Goal: Entertainment & Leisure: Consume media (video, audio)

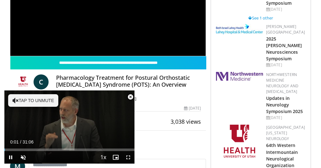
scroll to position [99, 0]
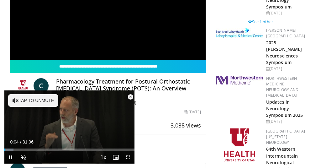
click at [132, 97] on span "Video Player" at bounding box center [130, 97] width 13 height 13
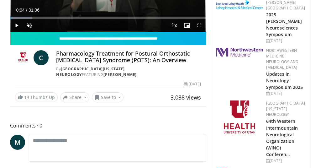
scroll to position [124, 0]
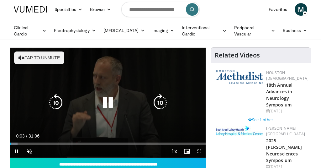
click at [110, 106] on icon "Video Player" at bounding box center [108, 103] width 18 height 18
click at [109, 103] on icon "Video Player" at bounding box center [108, 103] width 18 height 18
